Goal: Information Seeking & Learning: Compare options

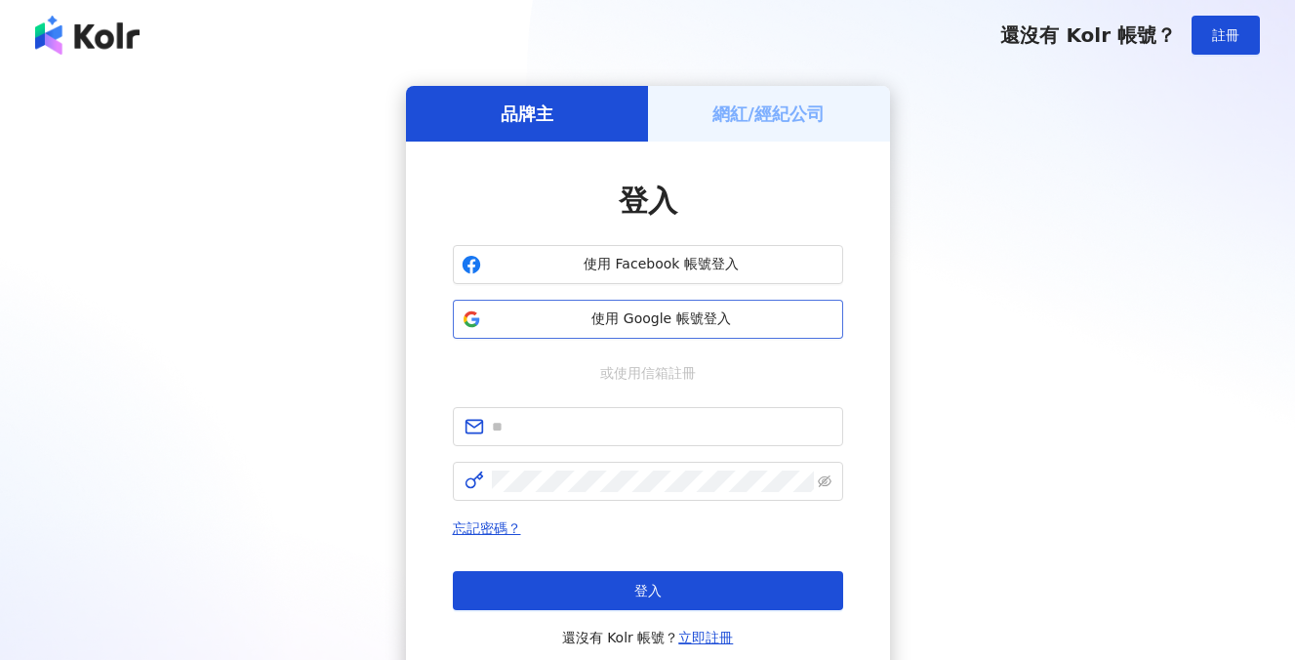
click at [677, 325] on span "使用 Google 帳號登入" at bounding box center [662, 319] width 346 height 20
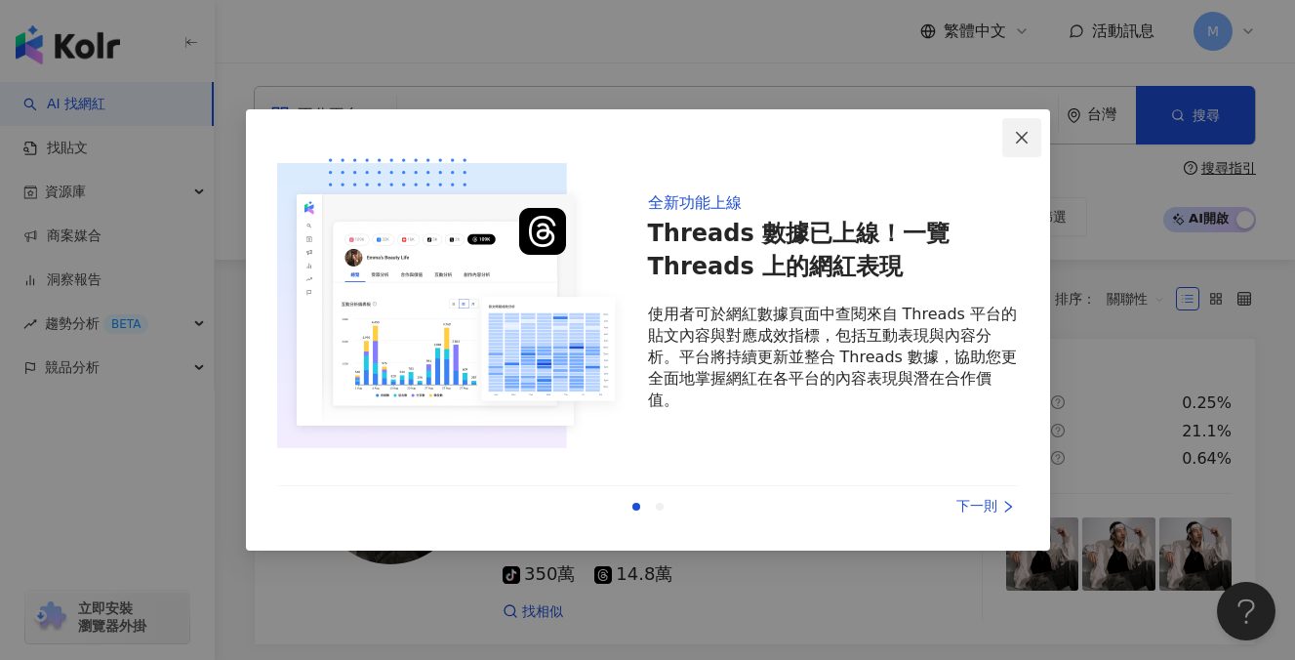
click at [1038, 134] on span "Close" at bounding box center [1021, 138] width 39 height 16
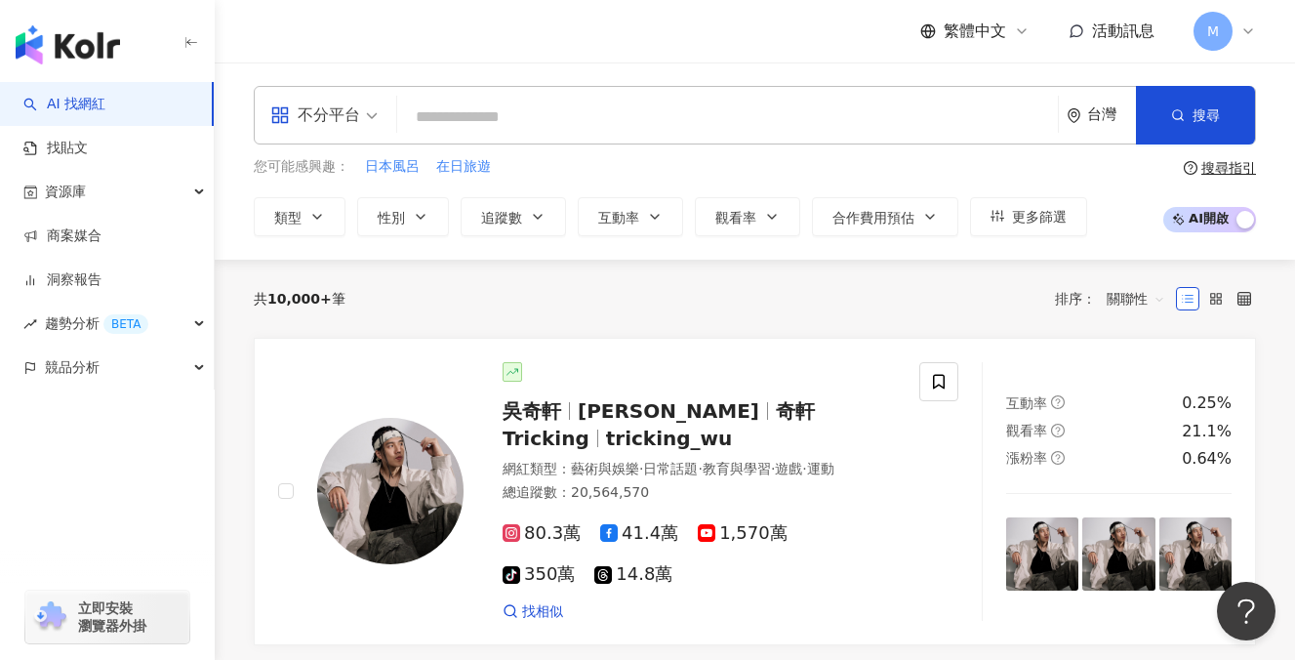
click at [870, 93] on div "不分平台 台灣 搜尋" at bounding box center [755, 115] width 1002 height 59
click at [831, 108] on input "search" at bounding box center [727, 117] width 645 height 37
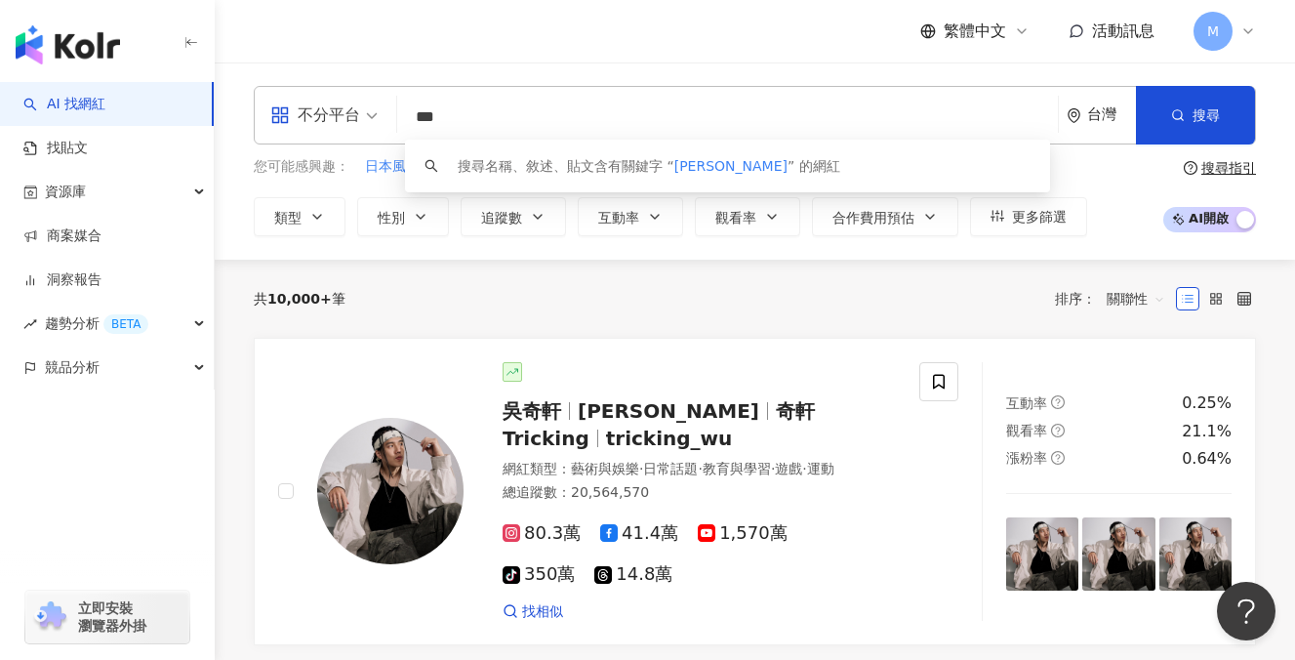
type input "***"
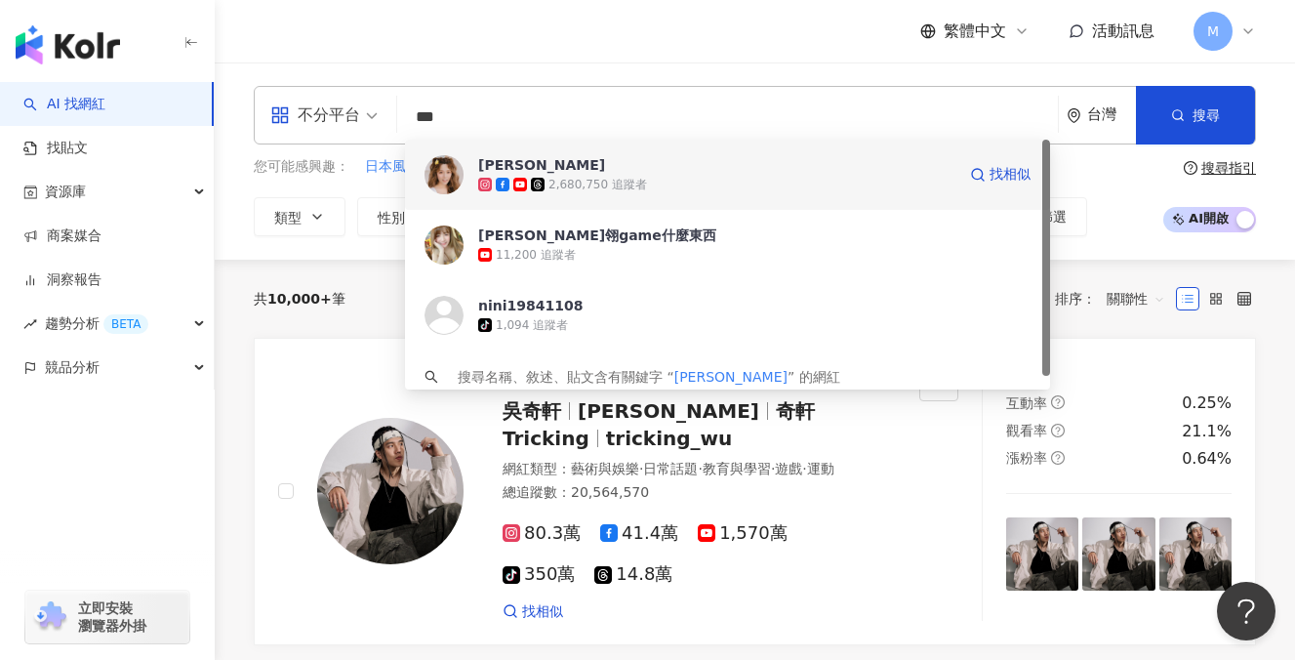
click at [578, 169] on span "解婕翎" at bounding box center [716, 165] width 477 height 20
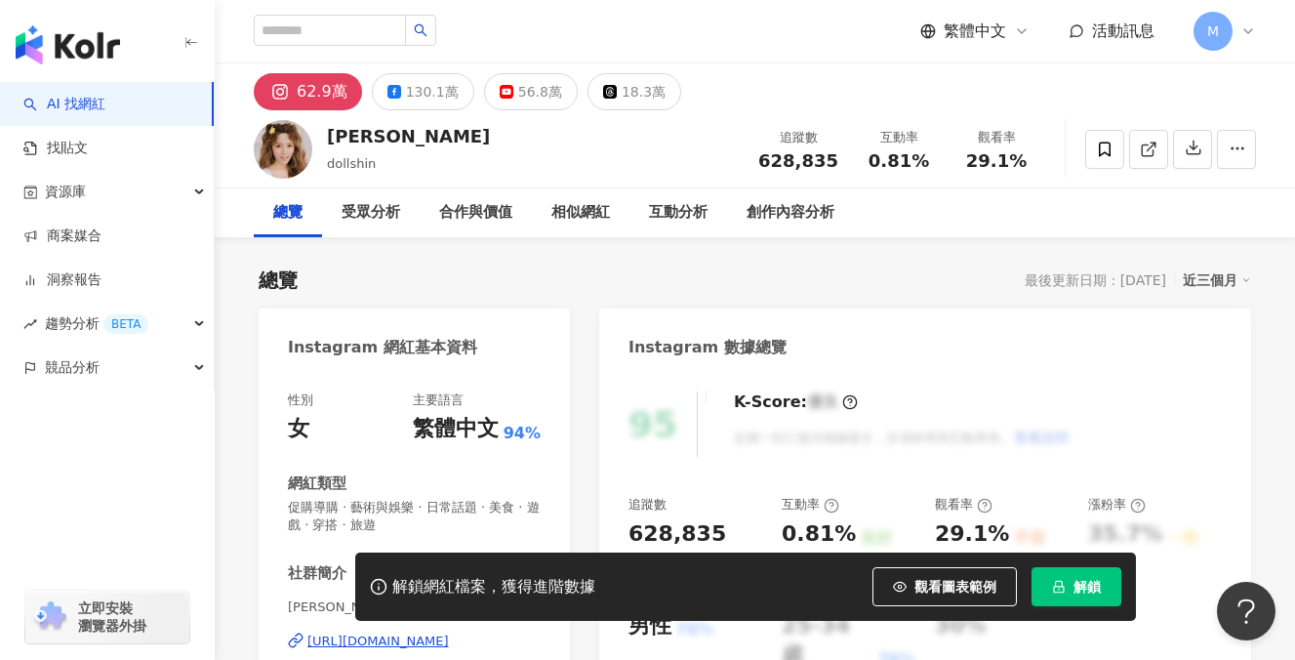
click at [1085, 591] on span "解鎖" at bounding box center [1087, 587] width 27 height 16
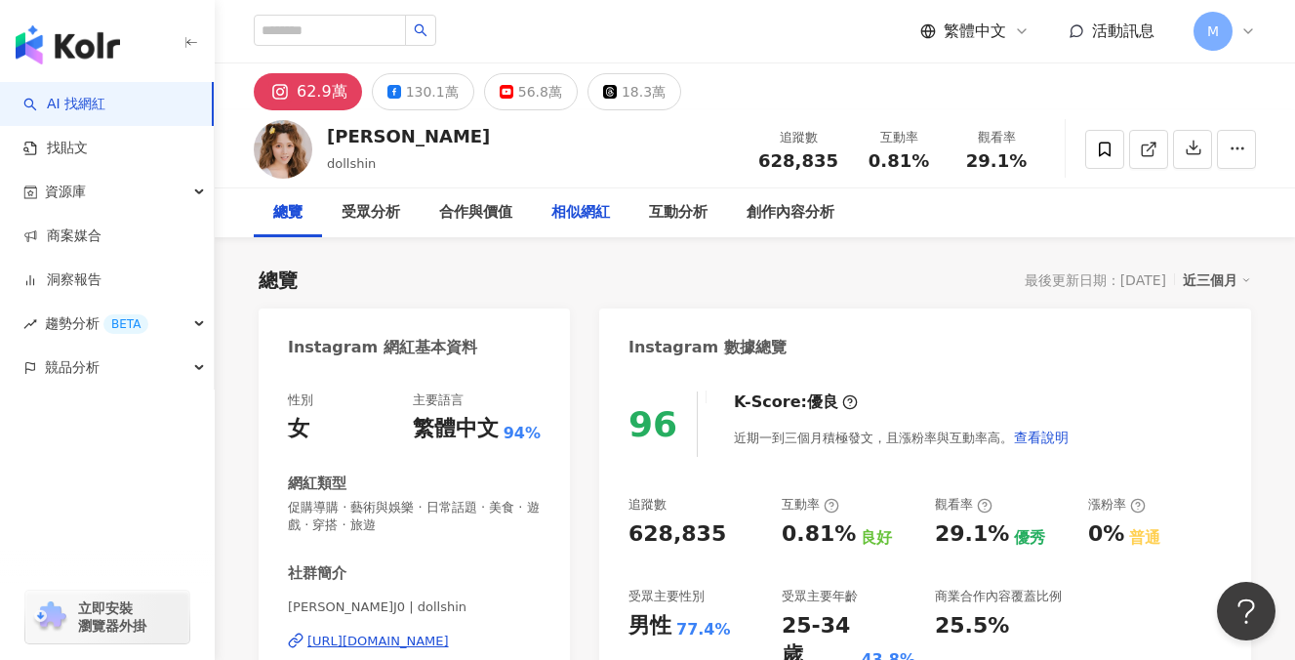
click at [592, 208] on div "相似網紅" at bounding box center [580, 212] width 59 height 23
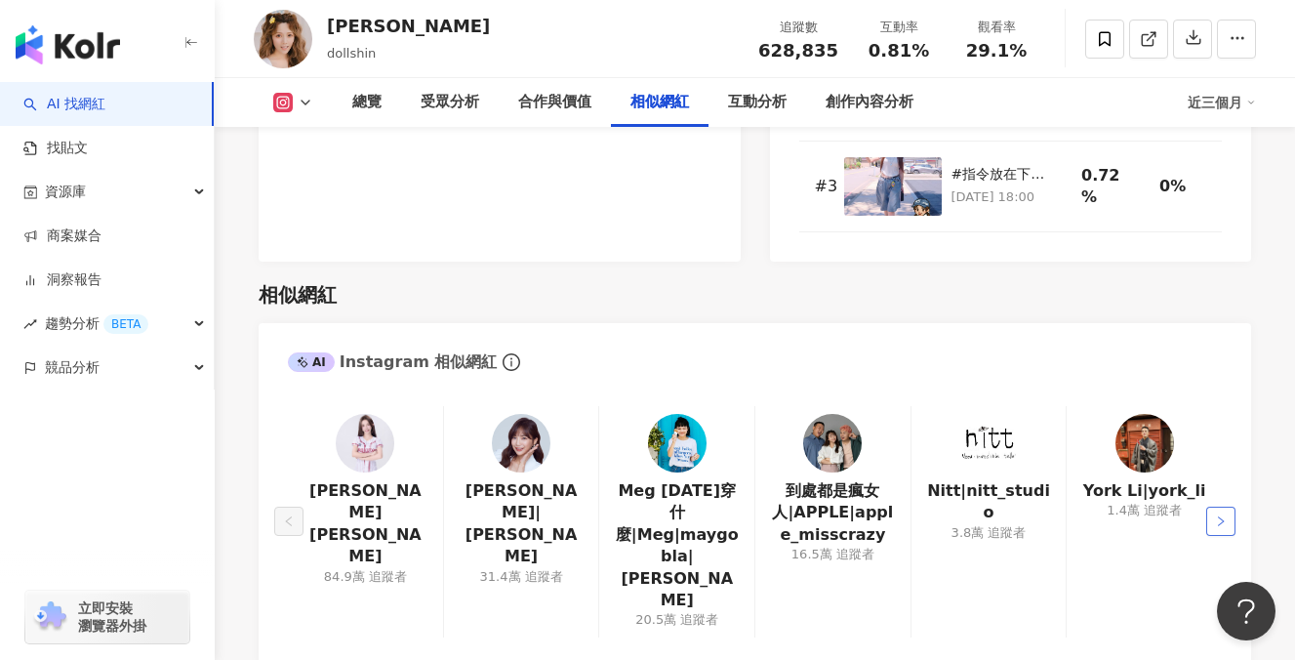
click at [1221, 515] on icon "right" at bounding box center [1221, 521] width 12 height 12
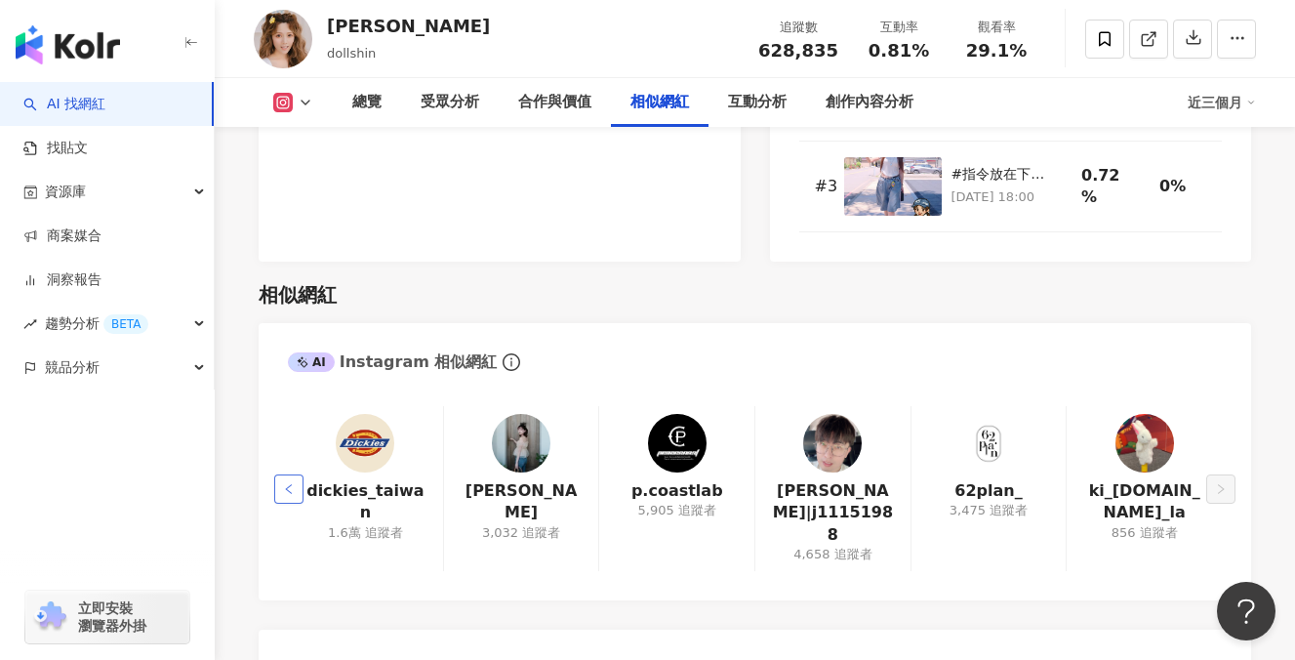
click at [296, 474] on button "button" at bounding box center [288, 488] width 29 height 29
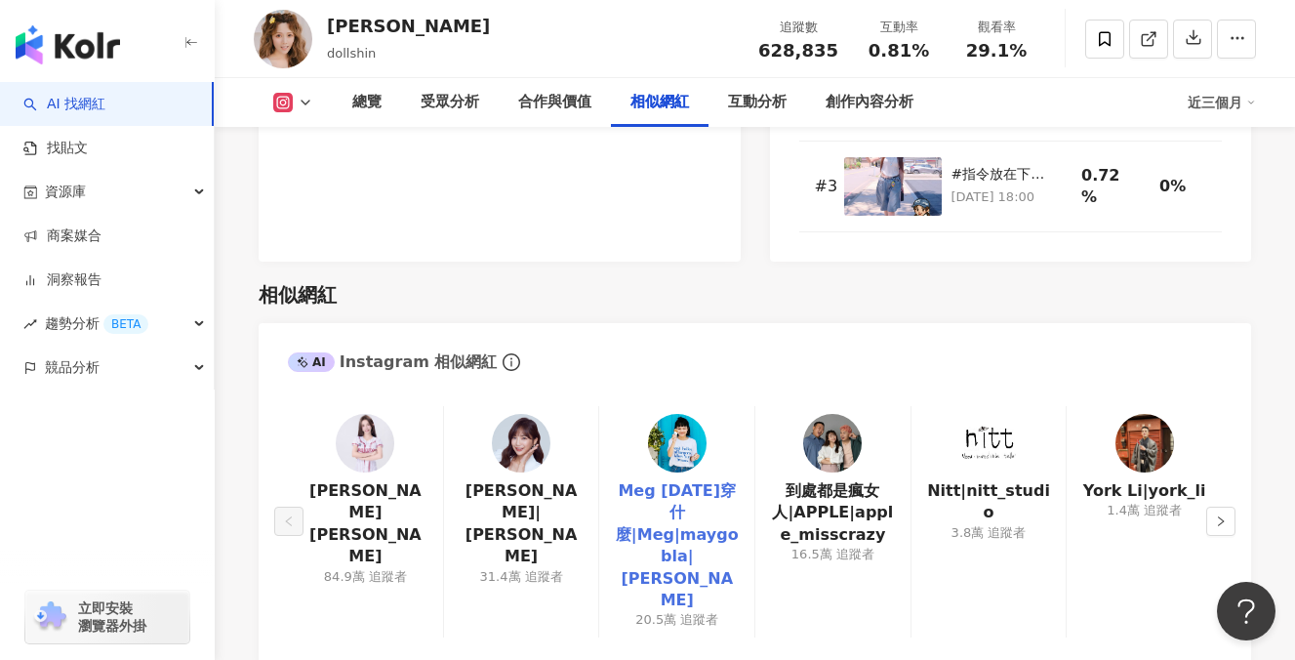
click at [656, 480] on link "Meg [DATE]穿什麼|Meg|maygobla|[PERSON_NAME]" at bounding box center [677, 545] width 124 height 131
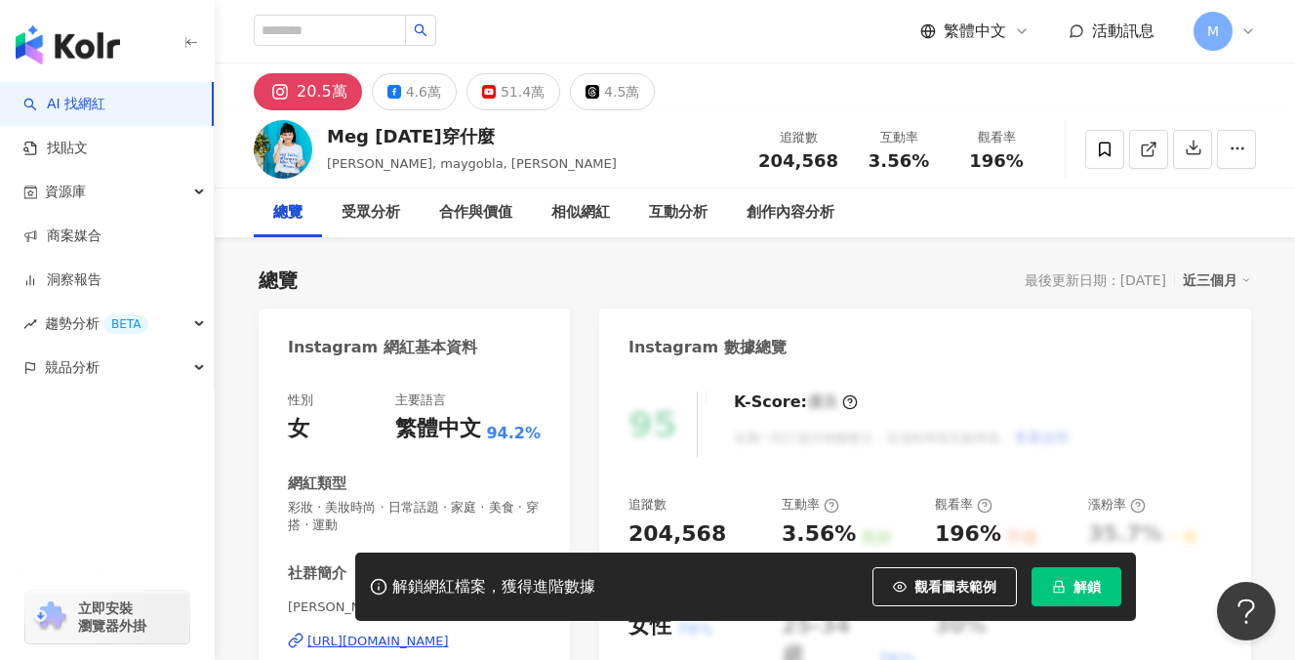
click at [1080, 584] on span "解鎖" at bounding box center [1087, 587] width 27 height 16
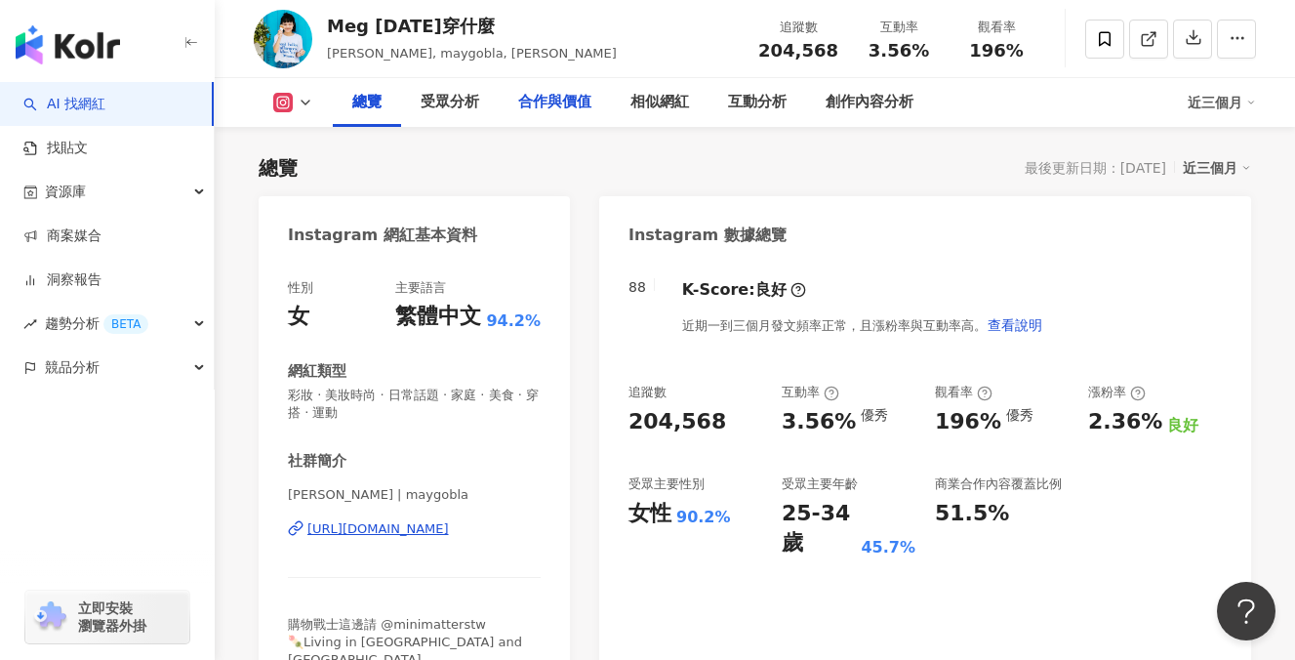
click at [580, 103] on div "合作與價值" at bounding box center [554, 102] width 73 height 23
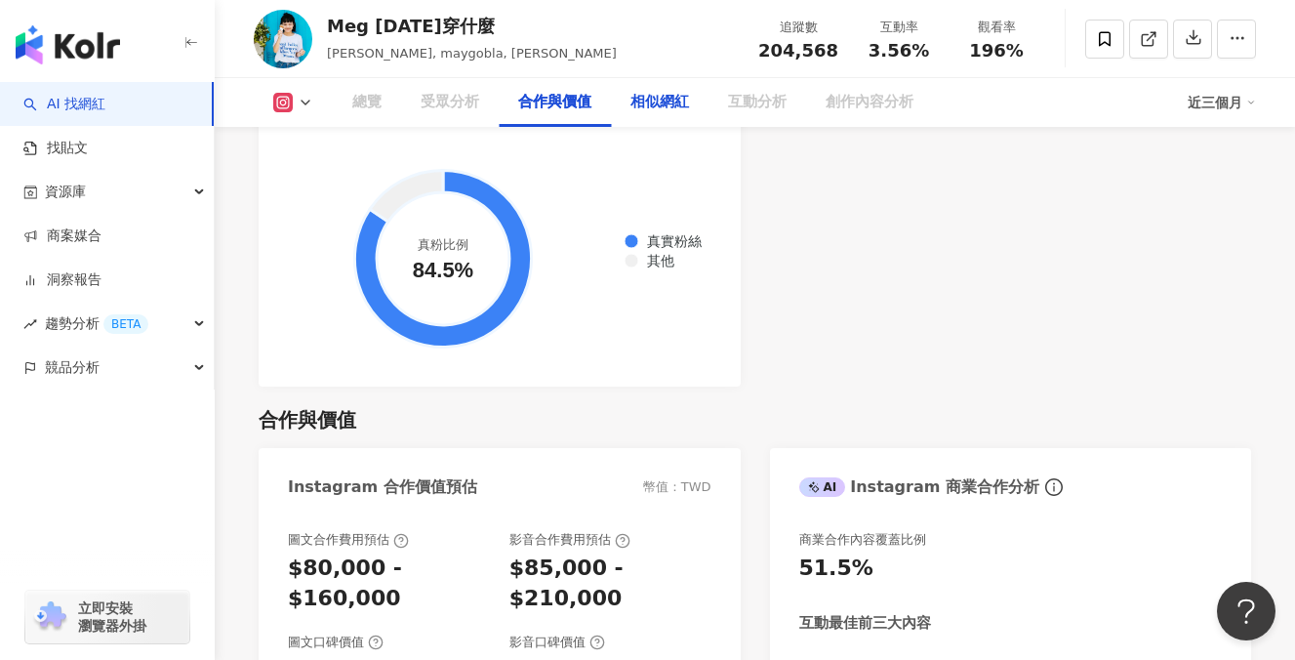
click at [641, 114] on div "相似網紅" at bounding box center [660, 102] width 98 height 49
click at [658, 106] on div "相似網紅" at bounding box center [660, 102] width 59 height 23
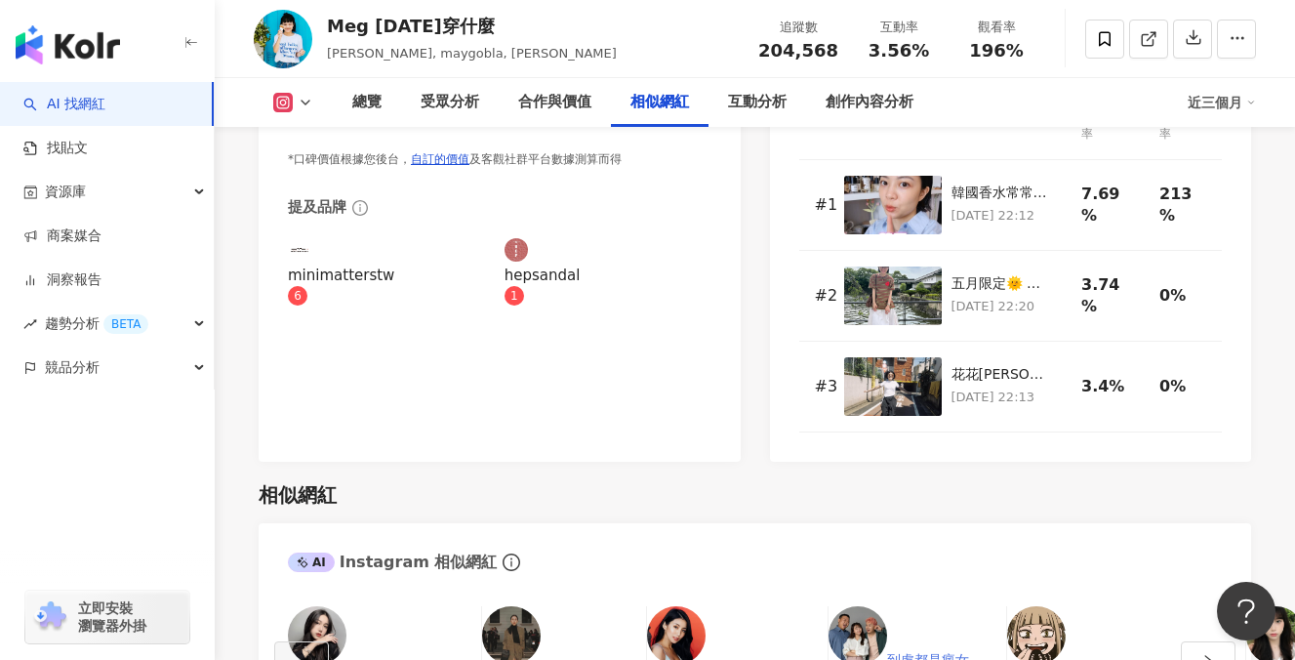
click at [836, 652] on link "到處都是瘋女人|APPLE|apple_misscrazy" at bounding box center [918, 667] width 178 height 31
click at [1215, 654] on icon "right" at bounding box center [1209, 661] width 14 height 14
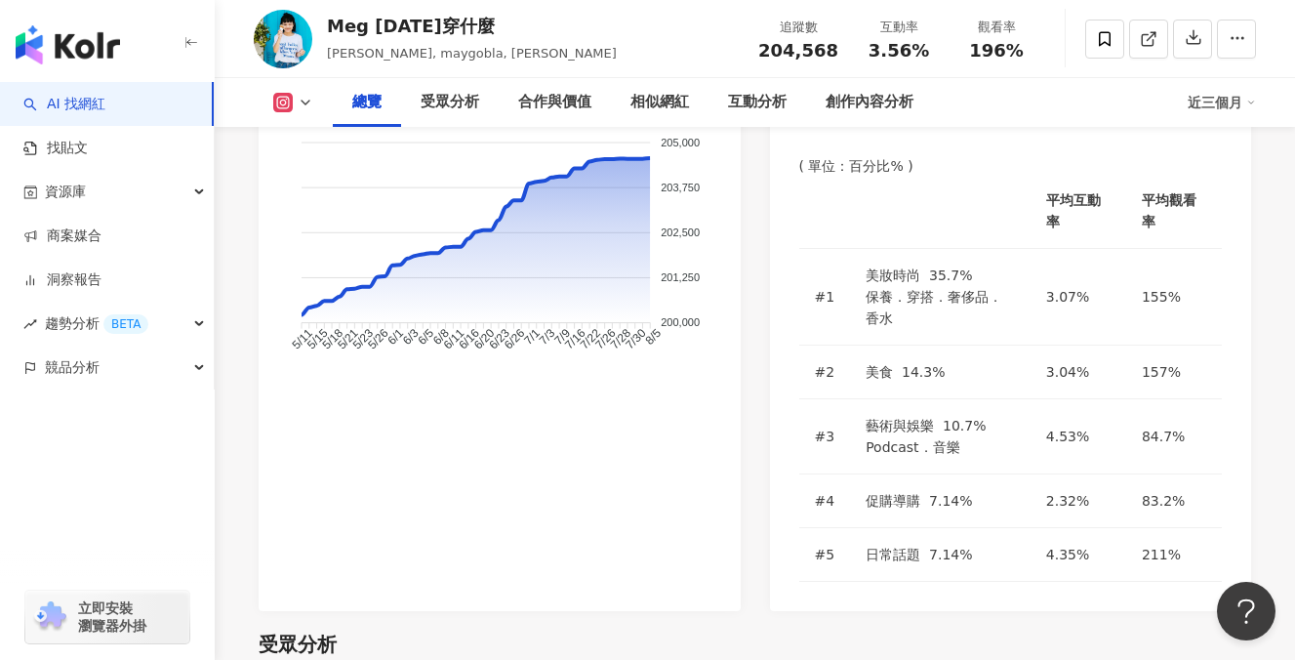
scroll to position [0, 0]
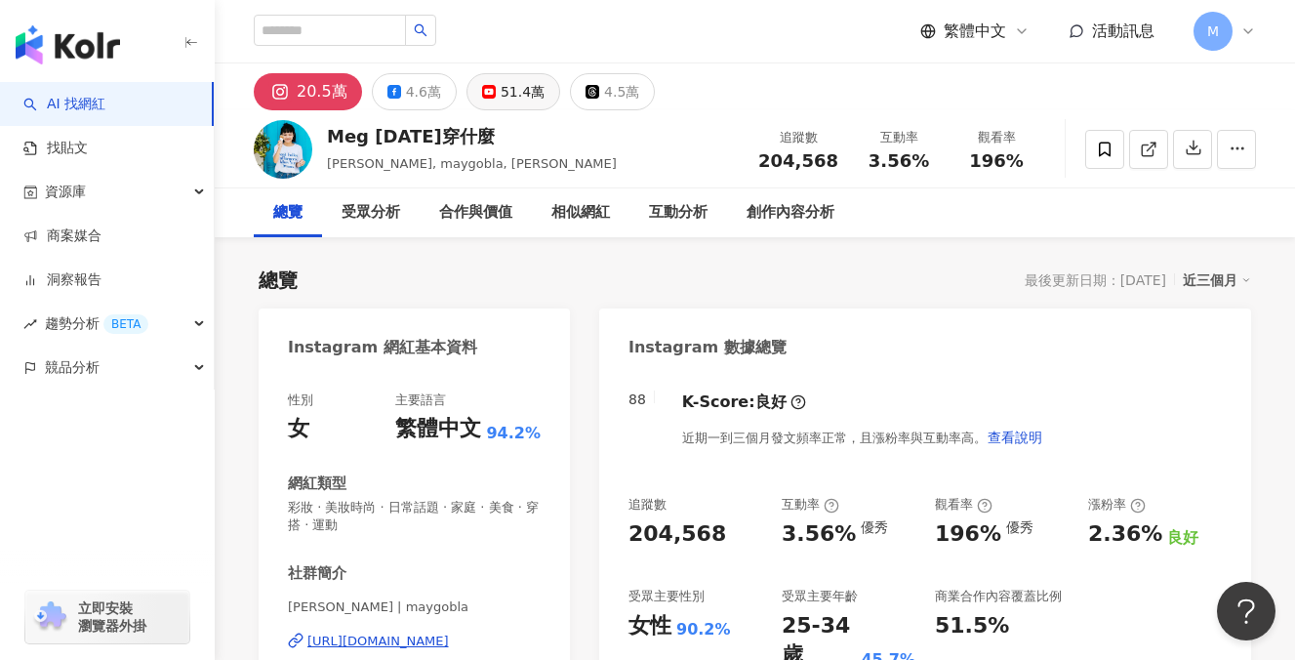
click at [488, 84] on button "51.4萬" at bounding box center [514, 91] width 94 height 37
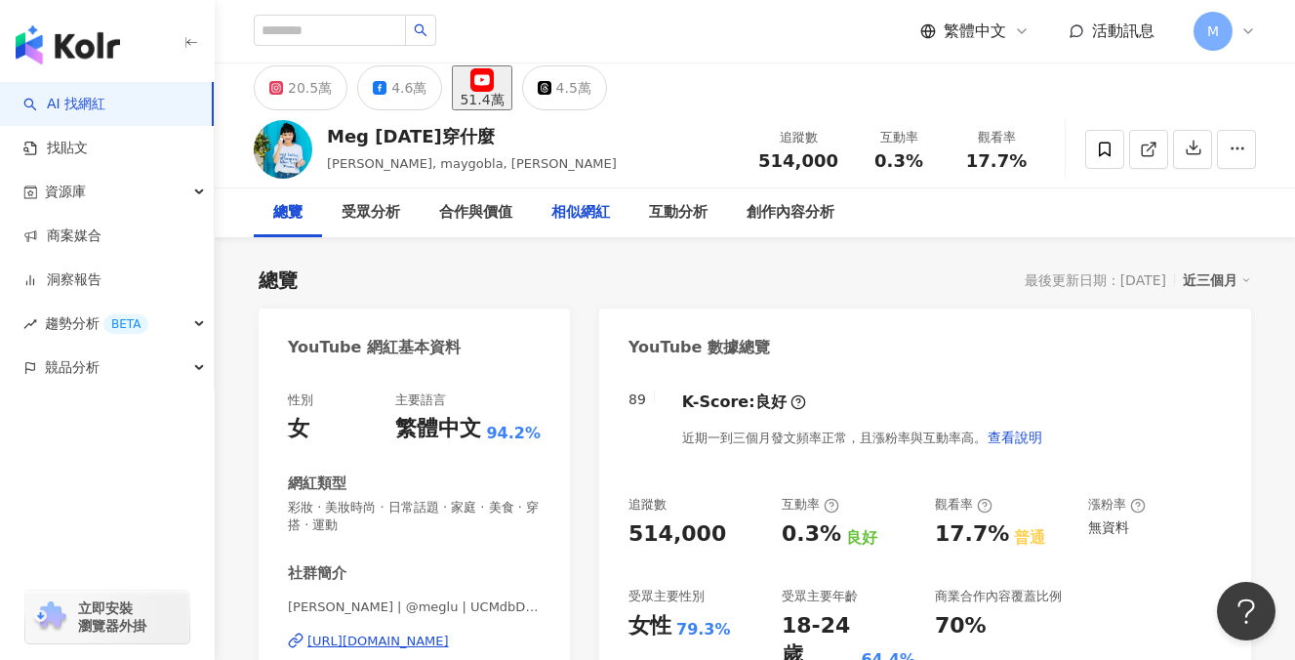
scroll to position [19, 0]
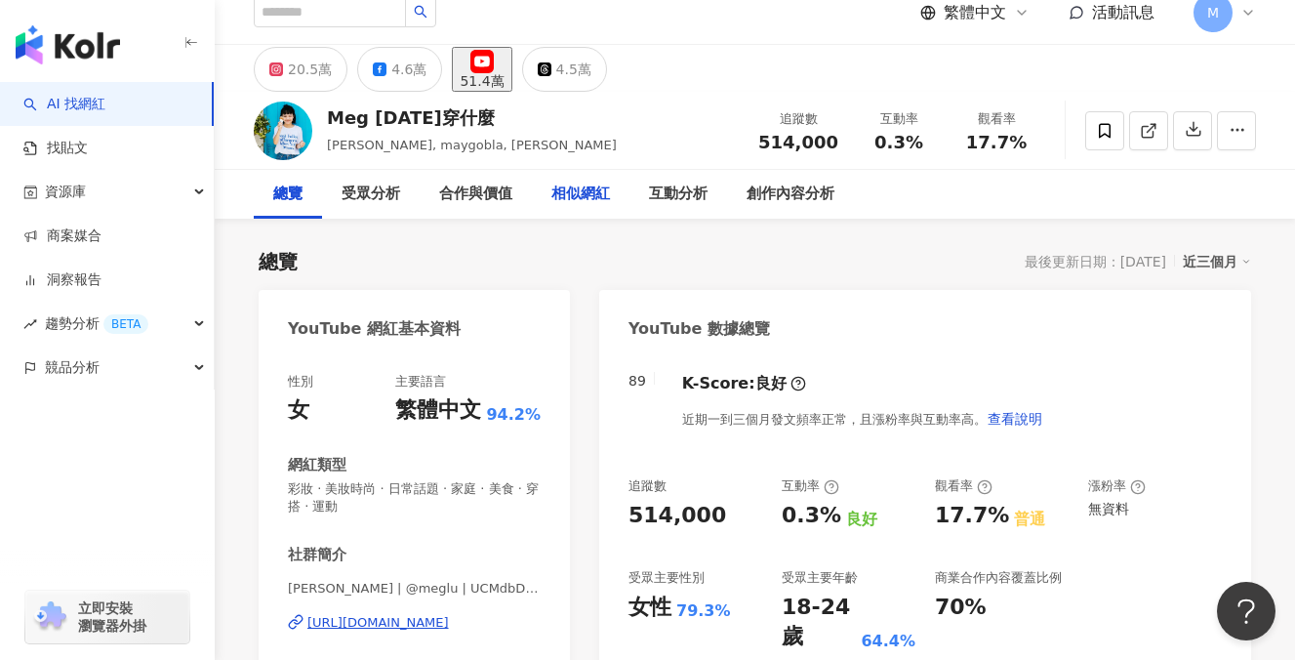
click at [583, 201] on div "相似網紅" at bounding box center [580, 194] width 59 height 23
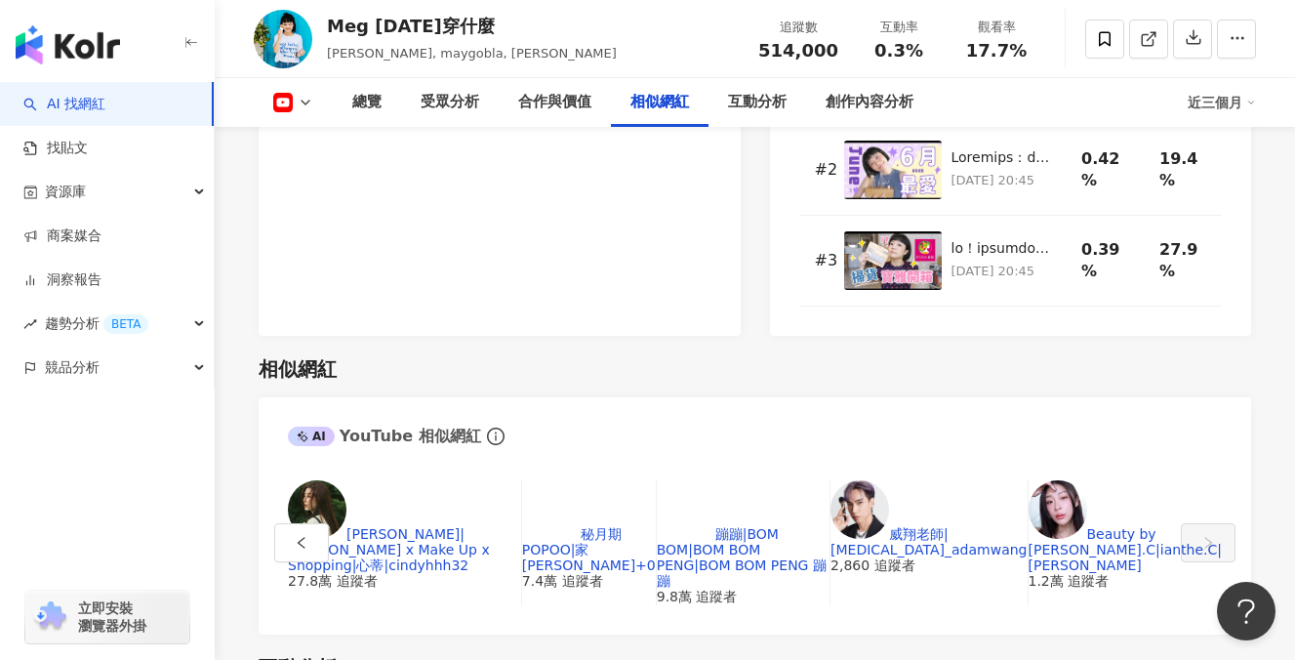
scroll to position [2854, 0]
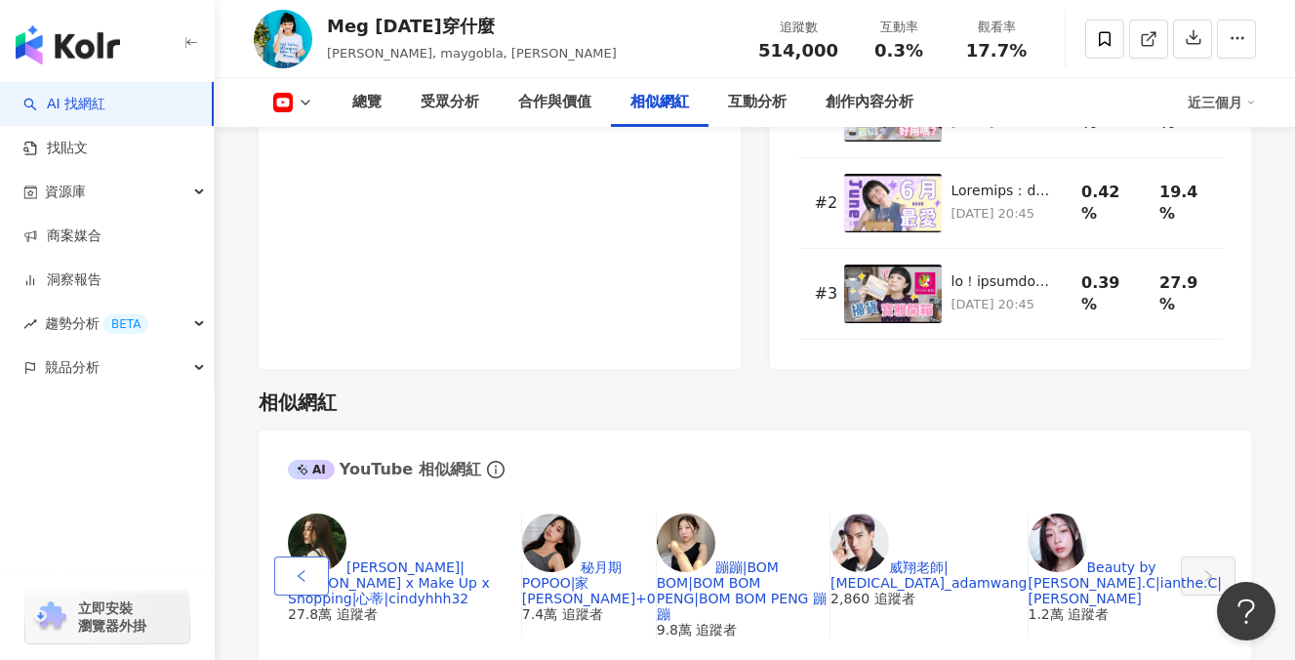
click at [287, 556] on button "button" at bounding box center [301, 575] width 55 height 39
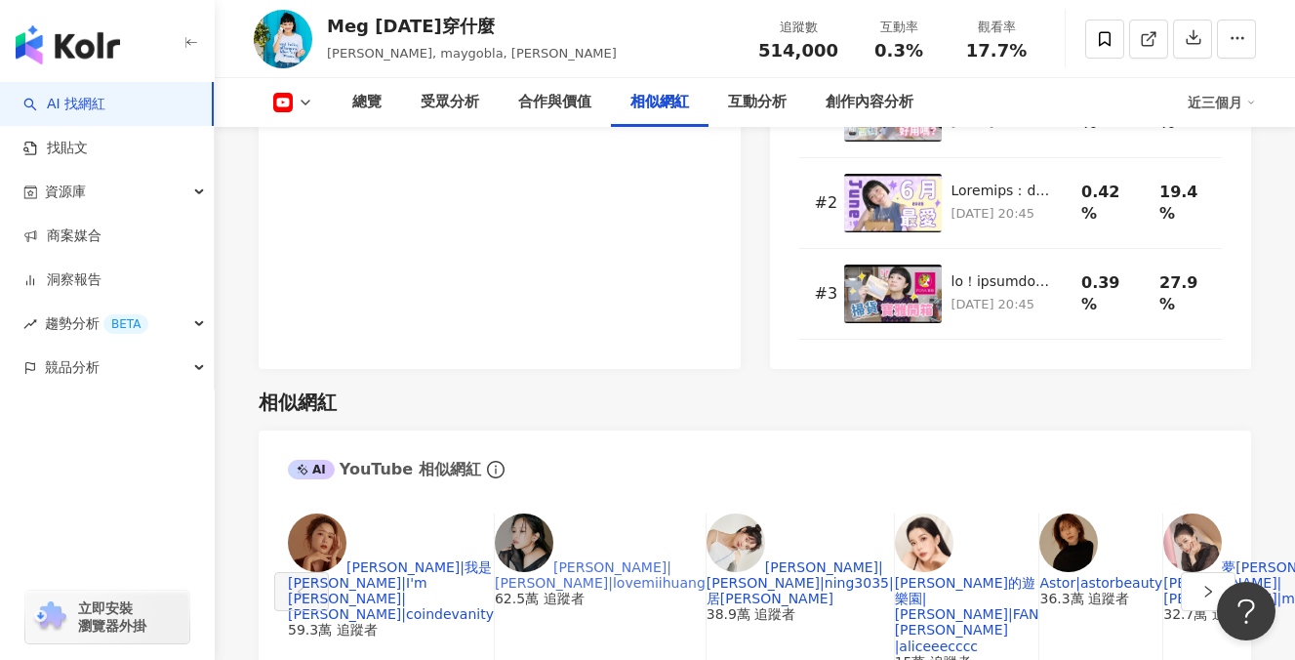
click at [514, 559] on link "黃小米|黃小米 Mii|lovemiihuang" at bounding box center [600, 574] width 211 height 31
click at [707, 559] on link "居妮|Ginny|ning3035|居妮Ginny Daily" at bounding box center [800, 582] width 187 height 47
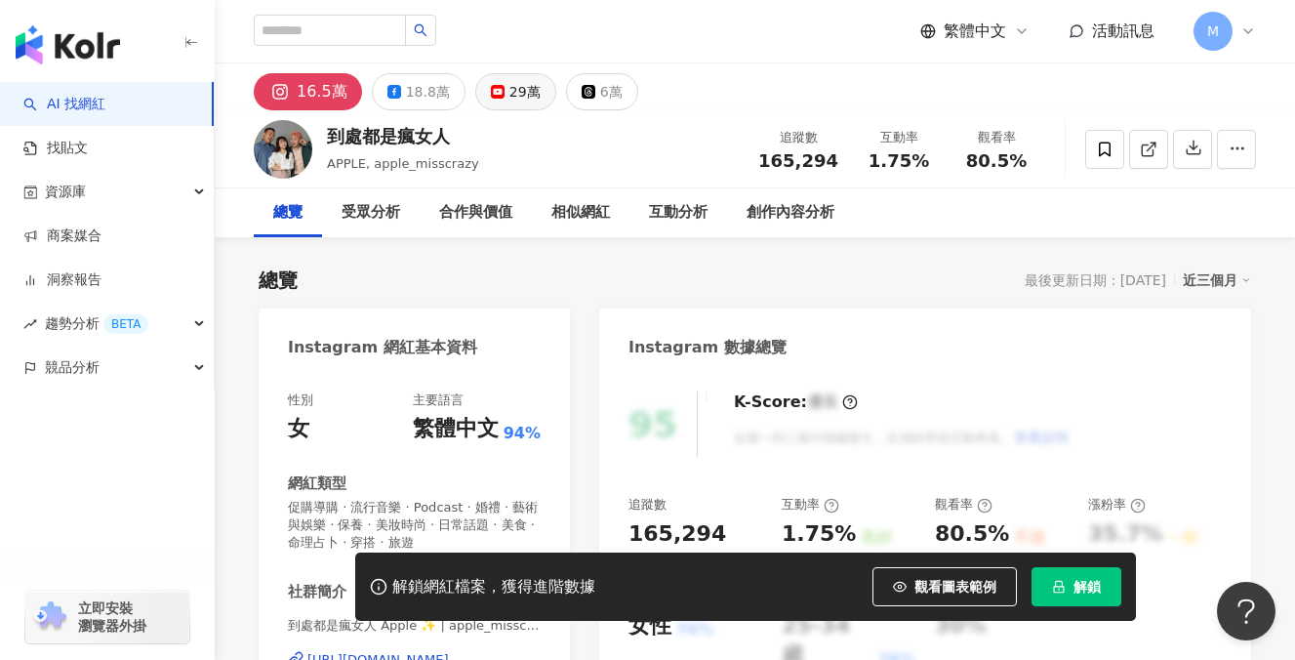
click at [513, 108] on button "29萬" at bounding box center [515, 91] width 81 height 37
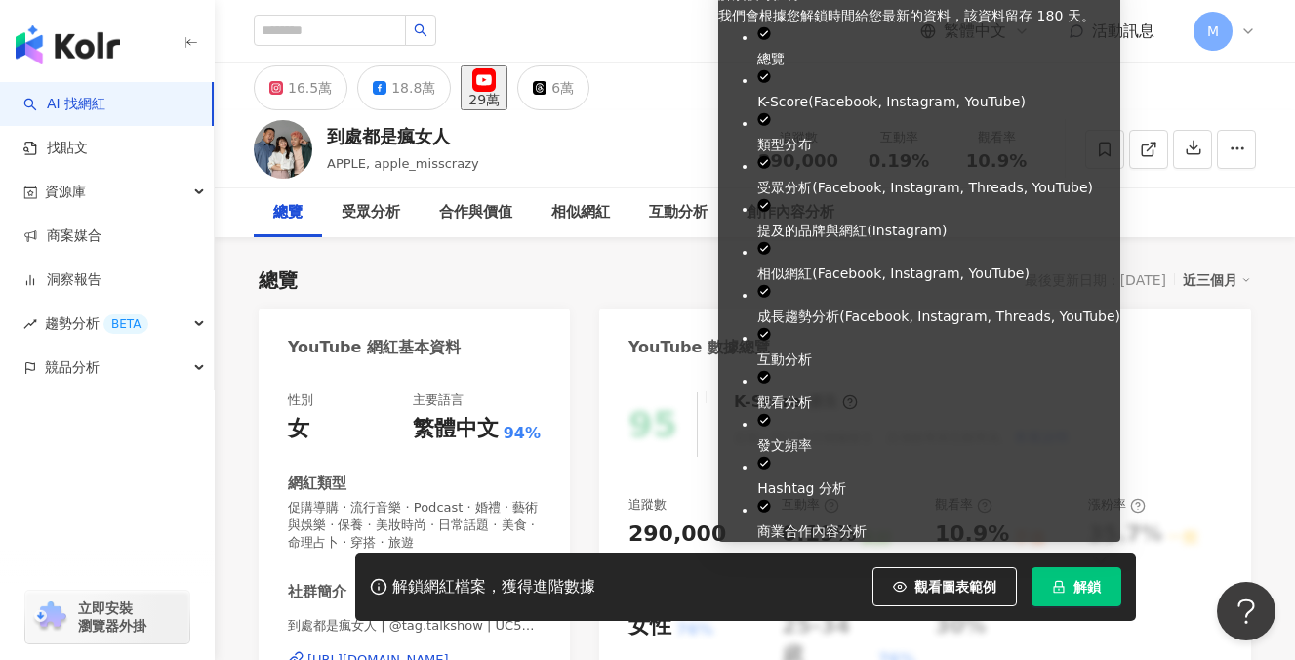
click at [1080, 583] on span "解鎖" at bounding box center [1087, 587] width 27 height 16
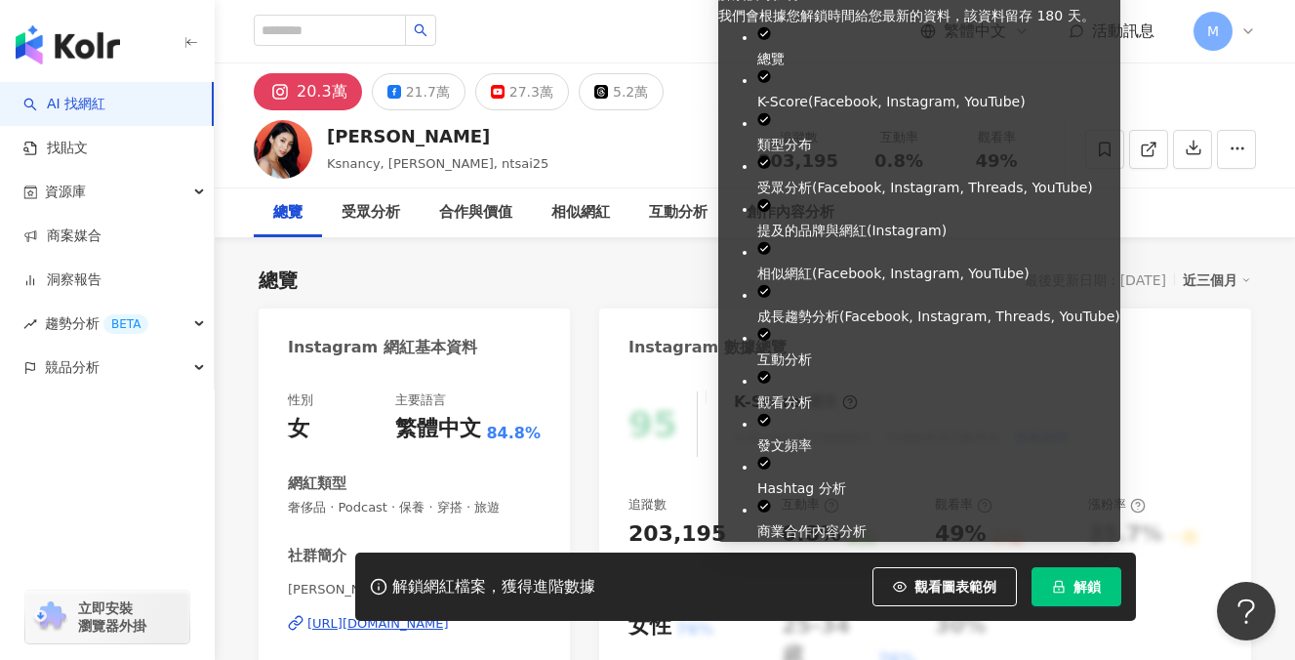
click at [1060, 601] on button "解鎖" at bounding box center [1077, 586] width 90 height 39
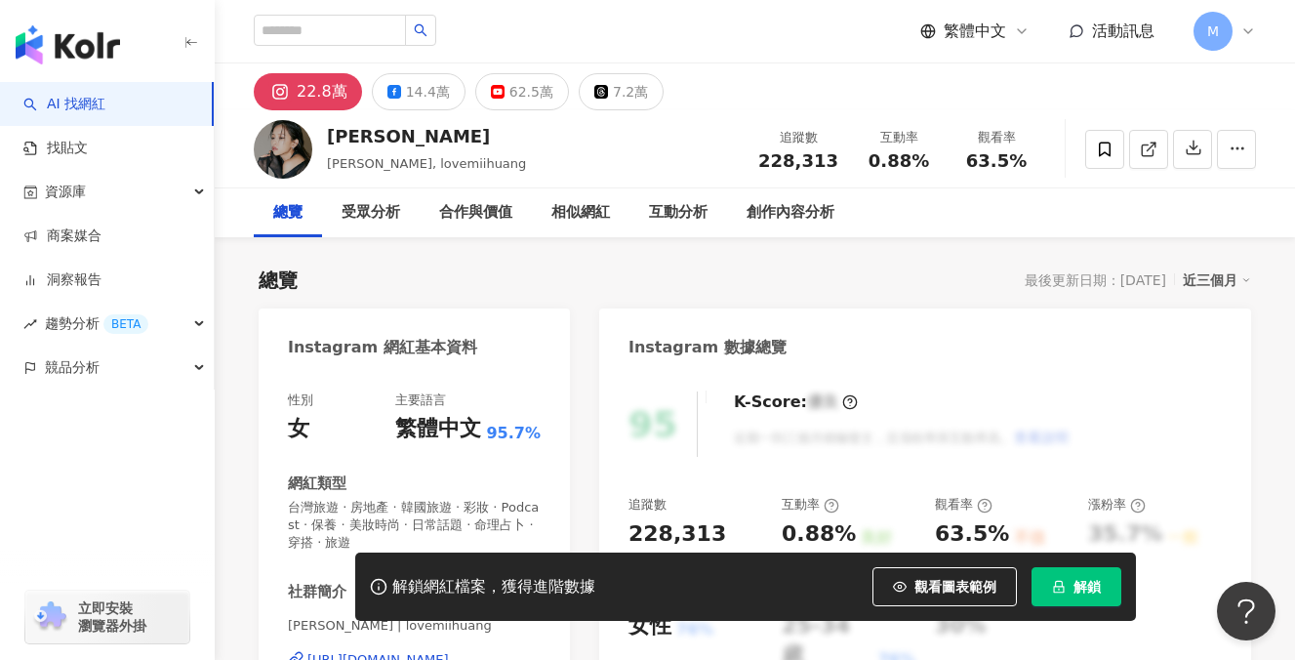
click at [1100, 598] on button "解鎖" at bounding box center [1077, 586] width 90 height 39
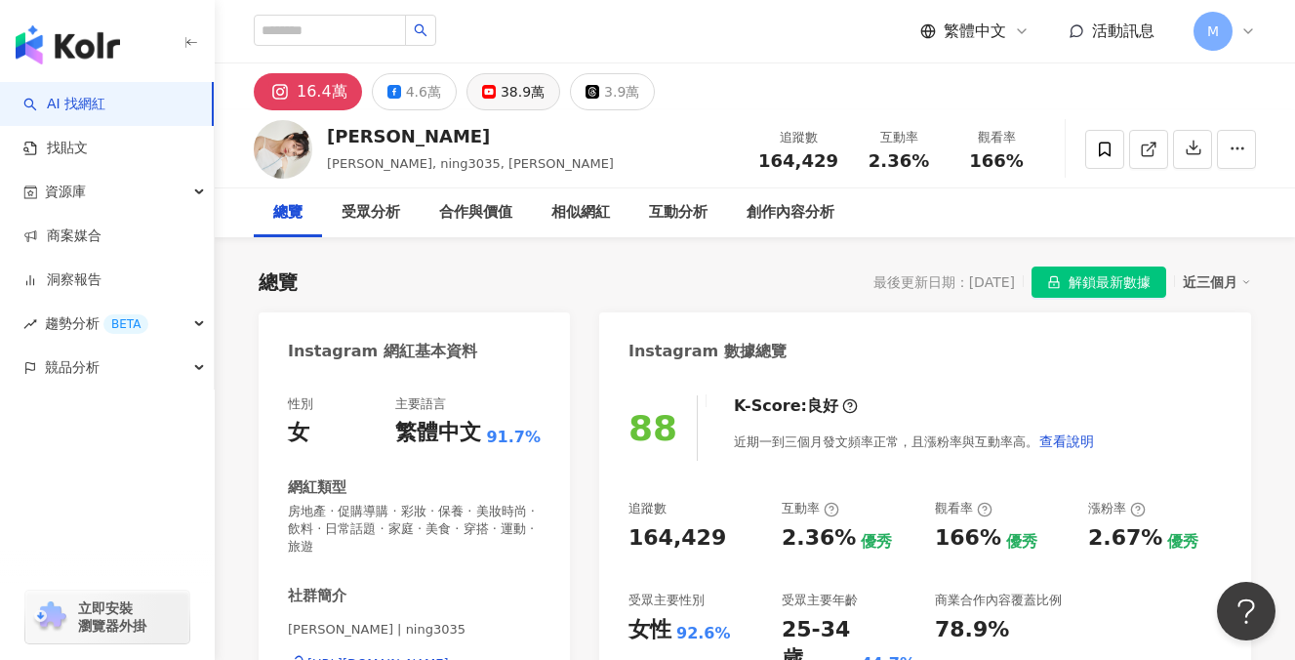
click at [501, 89] on div "38.9萬" at bounding box center [523, 91] width 44 height 27
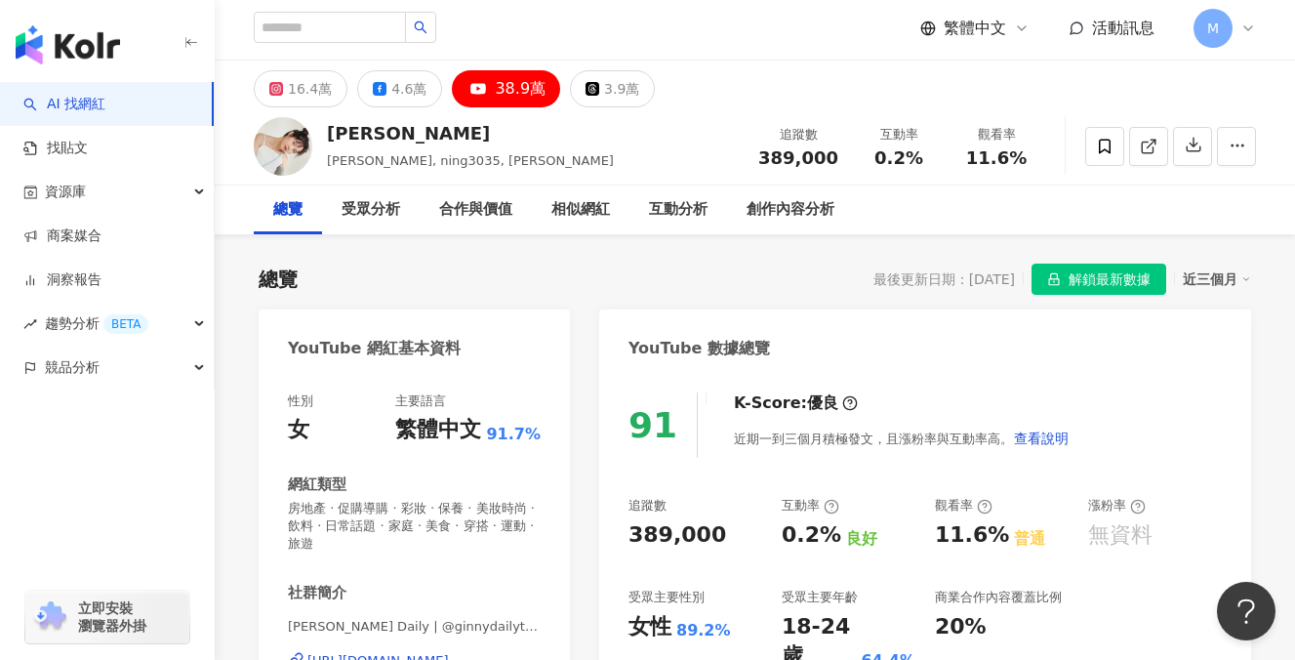
scroll to position [175, 0]
